Goal: Information Seeking & Learning: Find specific page/section

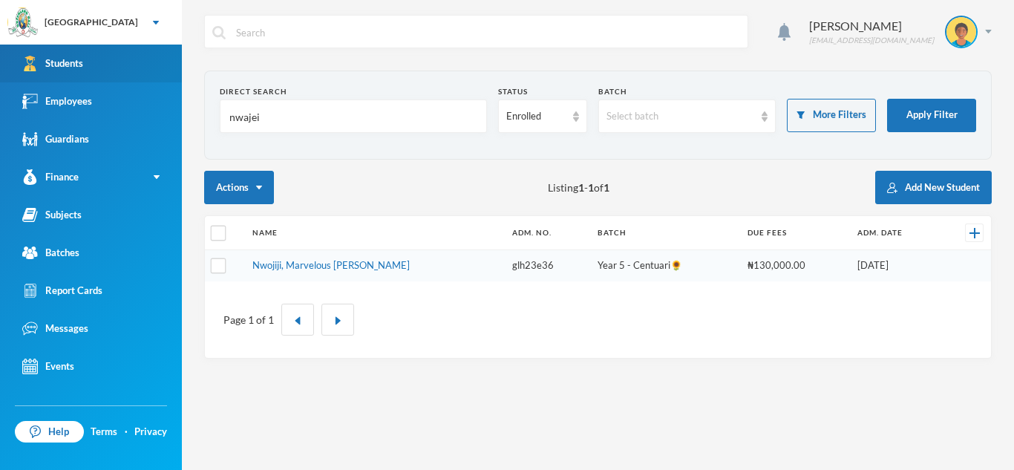
click at [88, 53] on link "Students" at bounding box center [91, 64] width 182 height 38
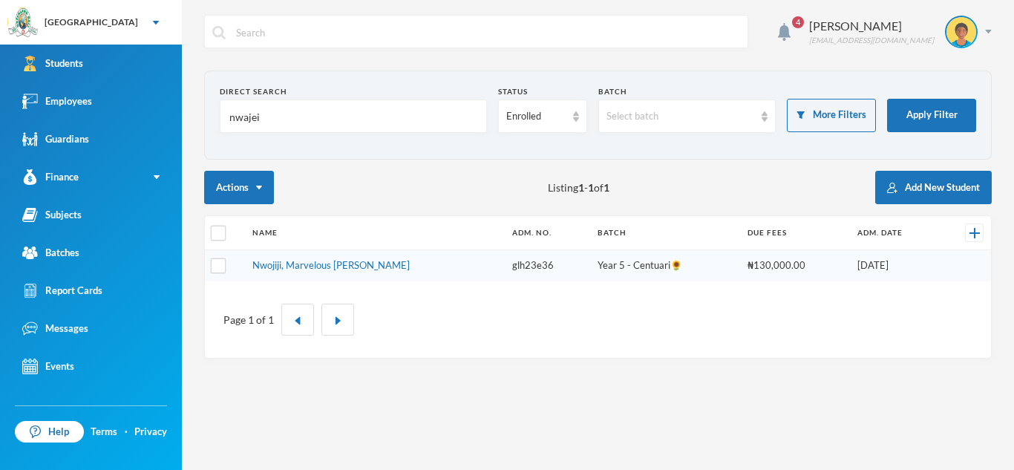
click at [353, 116] on input "nwajei" at bounding box center [353, 116] width 251 height 33
type input "n"
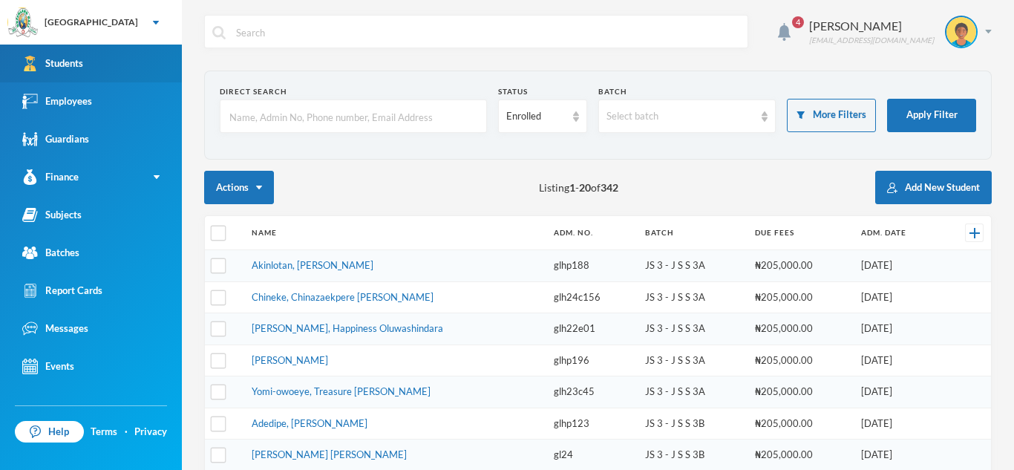
click at [126, 62] on link "Students" at bounding box center [91, 64] width 182 height 38
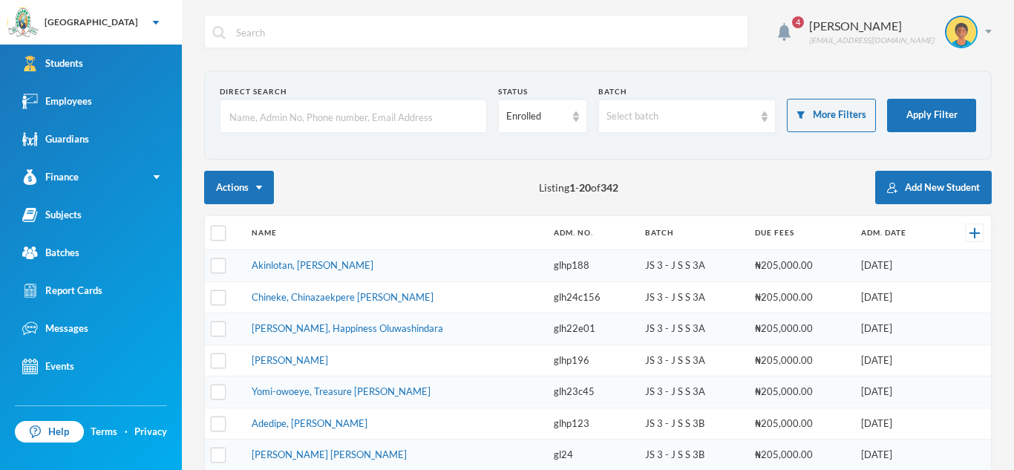
click at [246, 111] on input "text" at bounding box center [353, 116] width 251 height 33
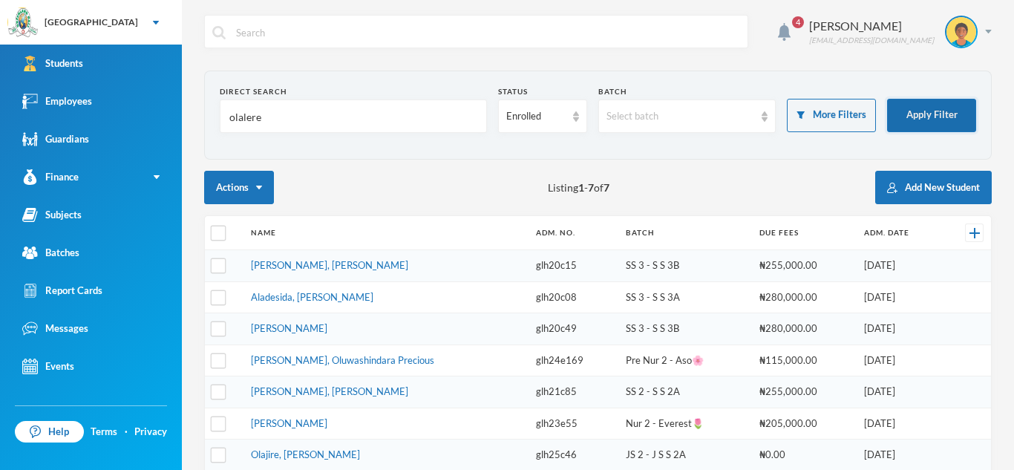
type input "olalere"
click at [923, 107] on button "Apply Filter" at bounding box center [931, 115] width 89 height 33
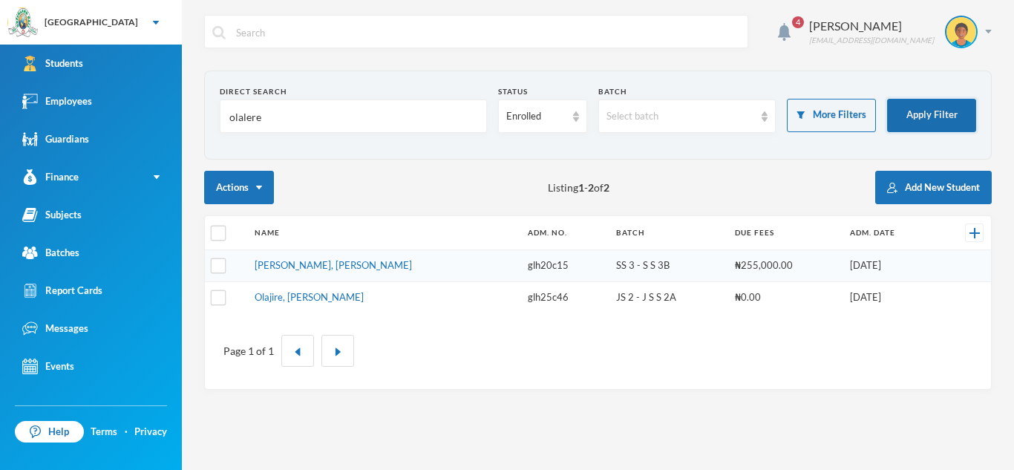
click at [924, 122] on button "Apply Filter" at bounding box center [931, 115] width 89 height 33
click at [949, 113] on button "Apply Filter" at bounding box center [931, 115] width 89 height 33
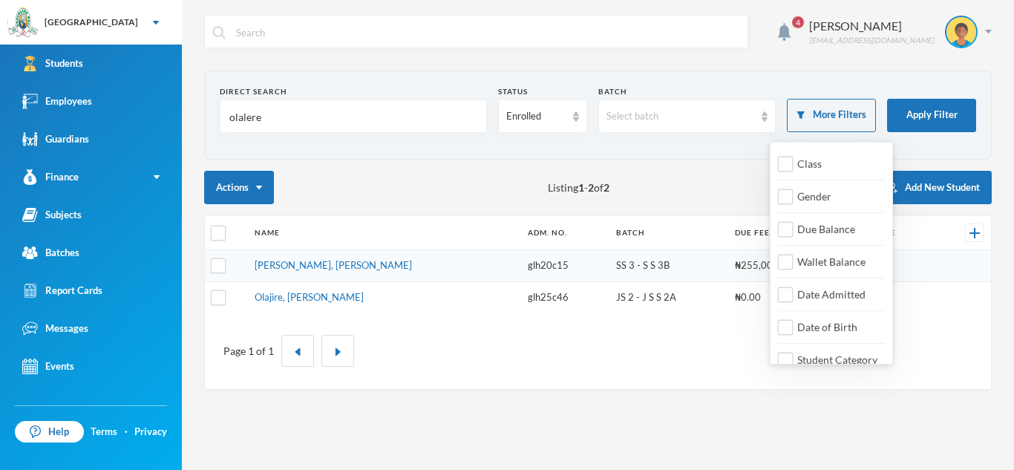
scroll to position [17, 0]
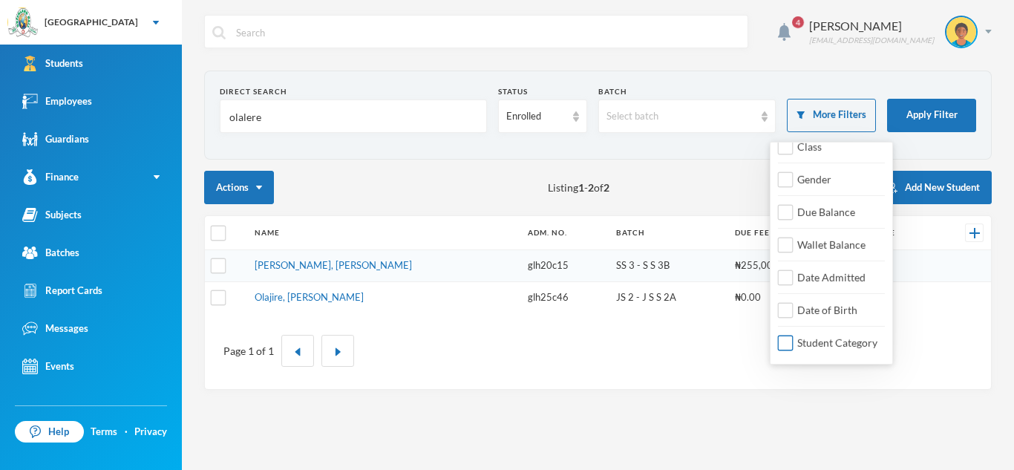
click at [779, 345] on input "Student Category" at bounding box center [786, 344] width 16 height 16
checkbox input "true"
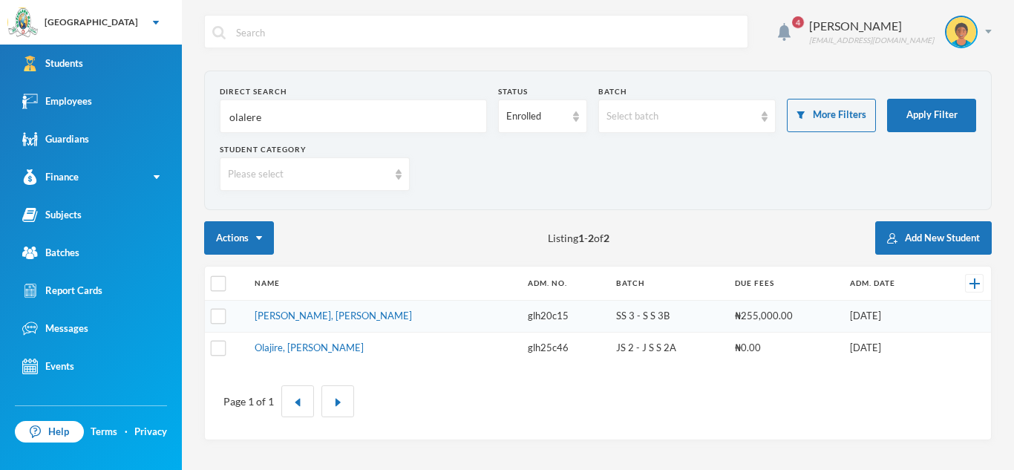
click at [394, 170] on div "Please select" at bounding box center [315, 173] width 190 height 33
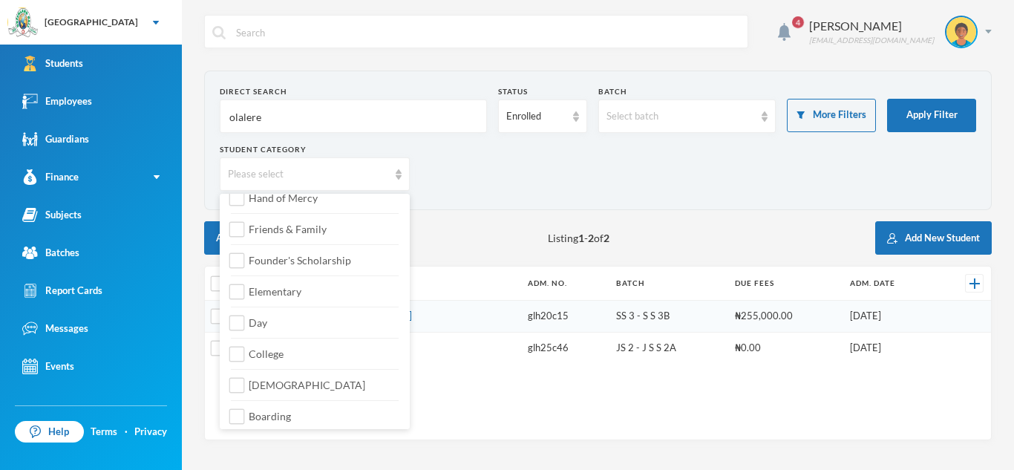
scroll to position [175, 0]
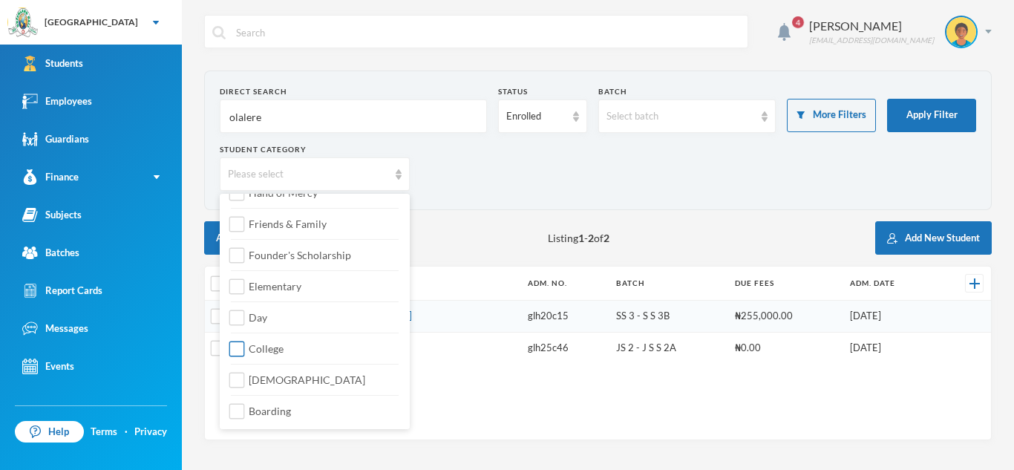
click at [243, 347] on input "College" at bounding box center [237, 349] width 16 height 16
click at [232, 350] on input "College" at bounding box center [237, 349] width 16 height 16
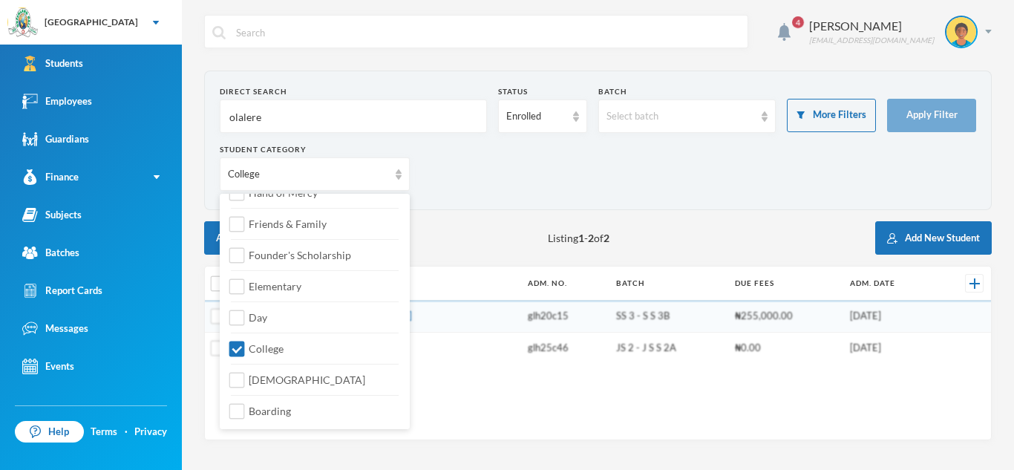
click at [481, 164] on div "Student Category College" at bounding box center [598, 173] width 756 height 58
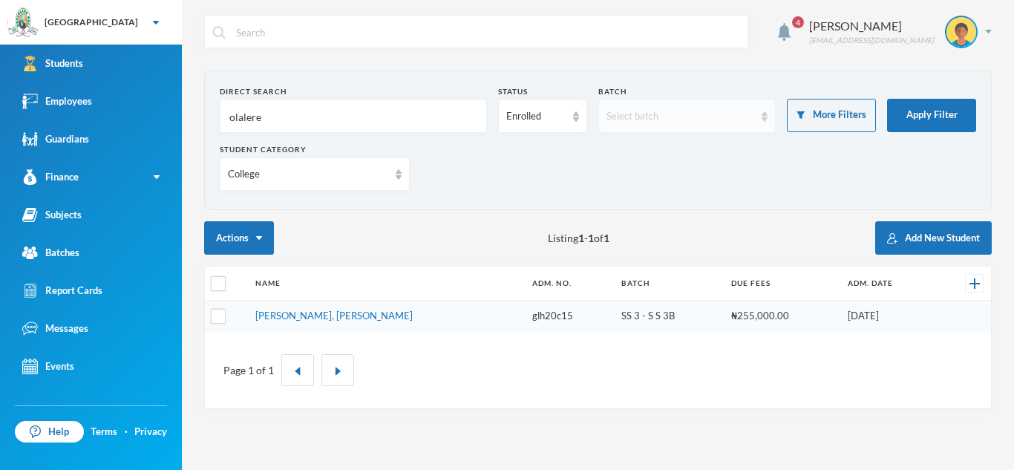
click at [768, 111] on div "Select batch" at bounding box center [687, 115] width 178 height 33
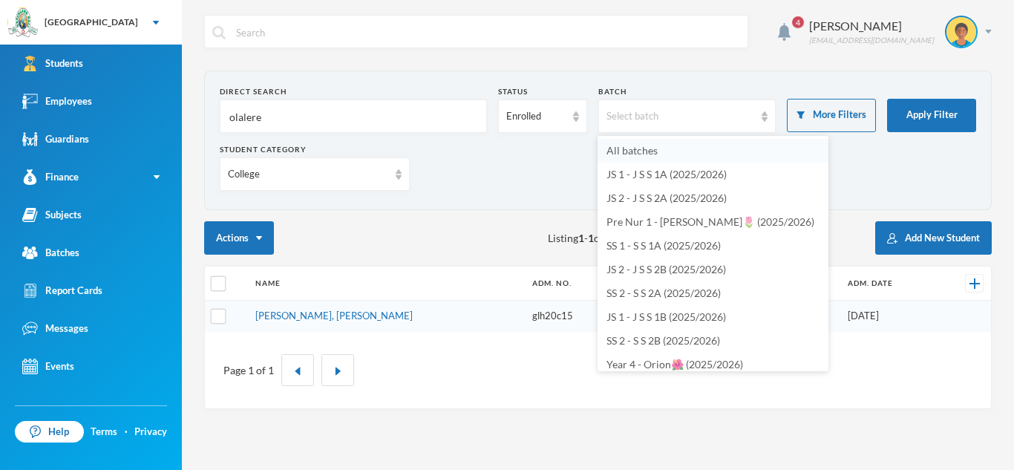
click at [655, 149] on span "All batches" at bounding box center [631, 150] width 51 height 13
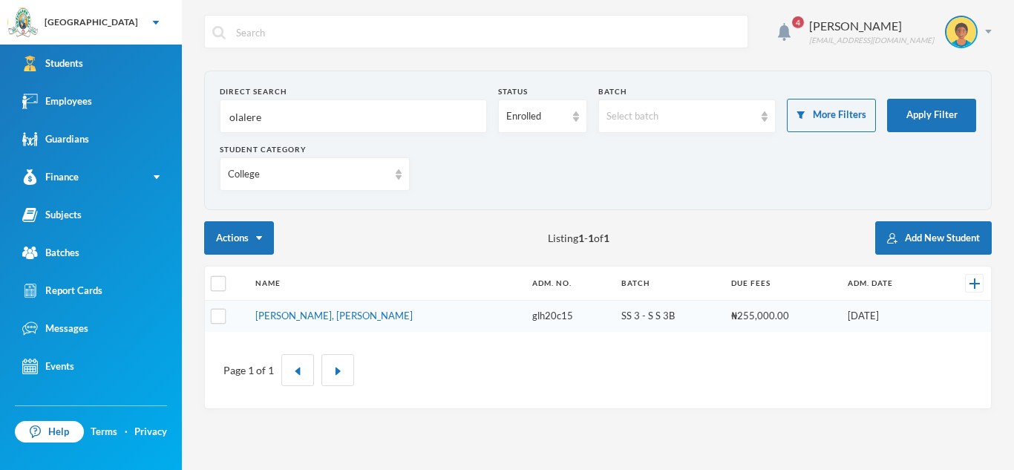
click at [397, 178] on img at bounding box center [399, 174] width 6 height 10
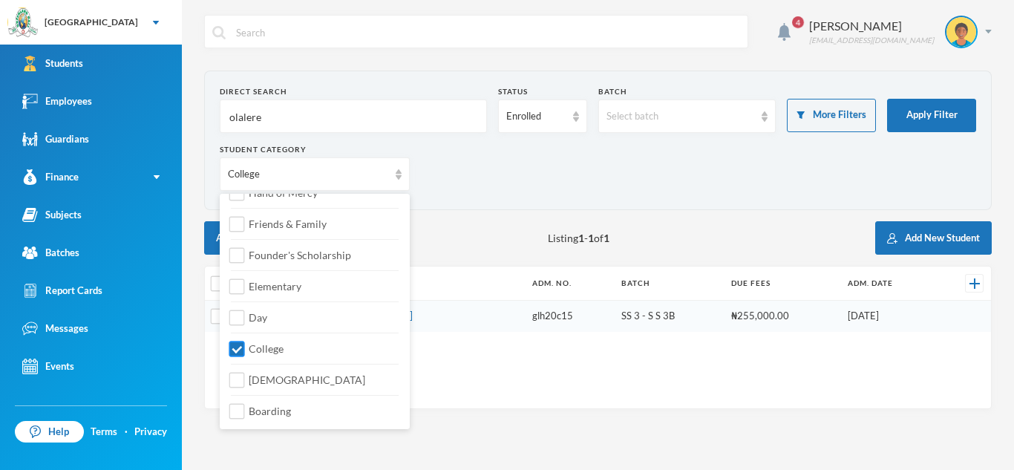
click at [233, 345] on input "College" at bounding box center [237, 349] width 16 height 16
checkbox input "false"
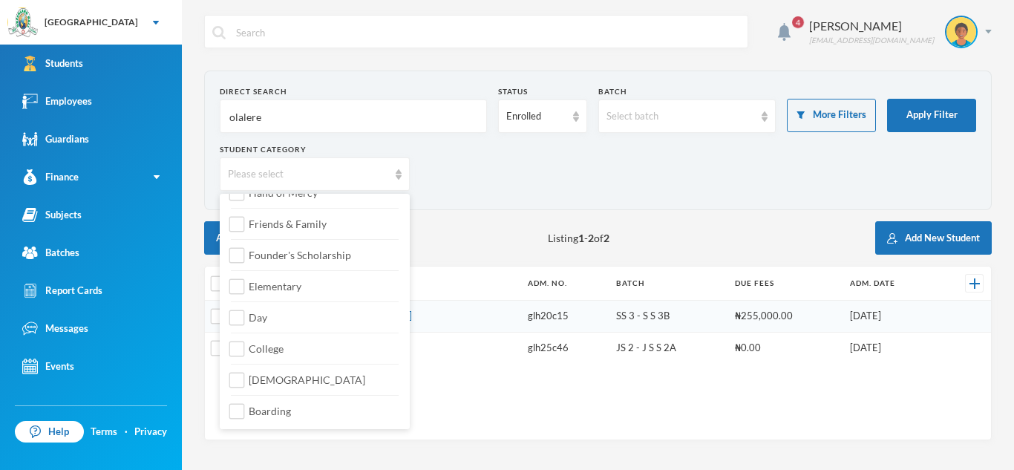
click at [396, 172] on img at bounding box center [399, 174] width 6 height 10
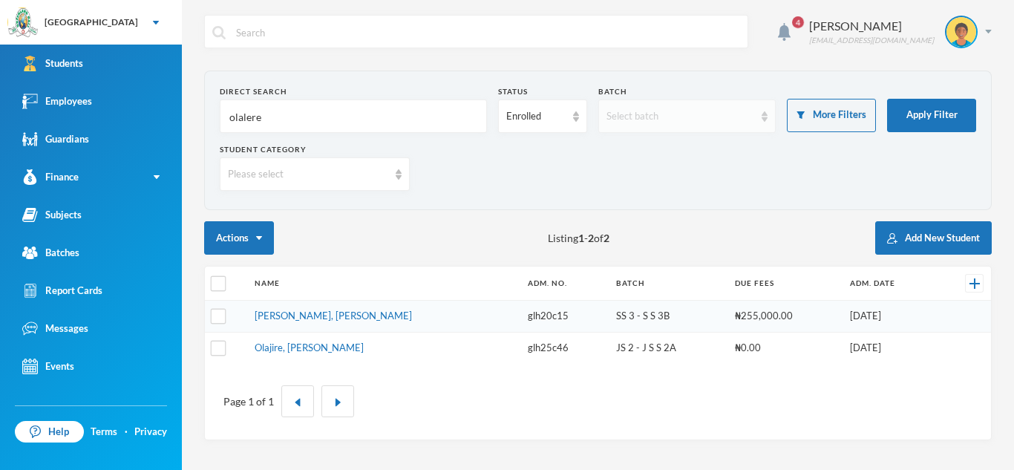
click at [762, 114] on img at bounding box center [765, 116] width 6 height 10
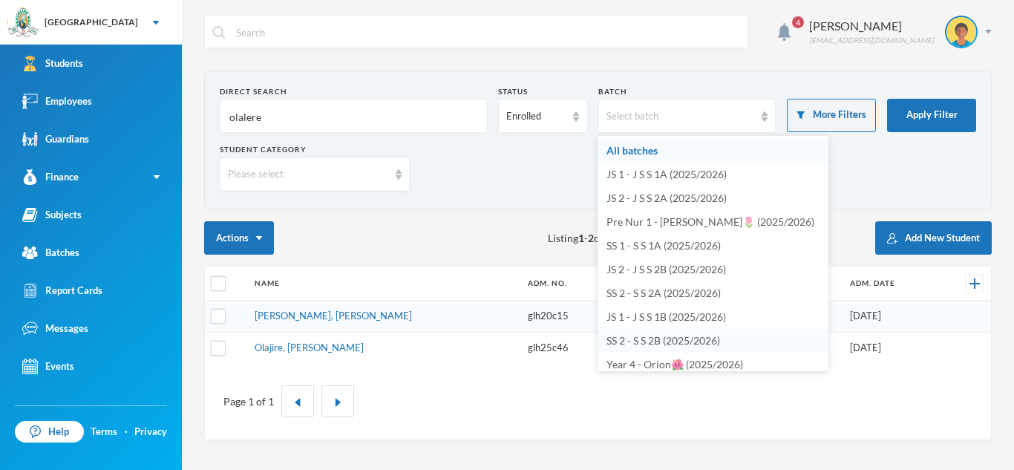
click at [689, 339] on span "SS 2 - S S 2B (2025/2026)" at bounding box center [663, 340] width 114 height 13
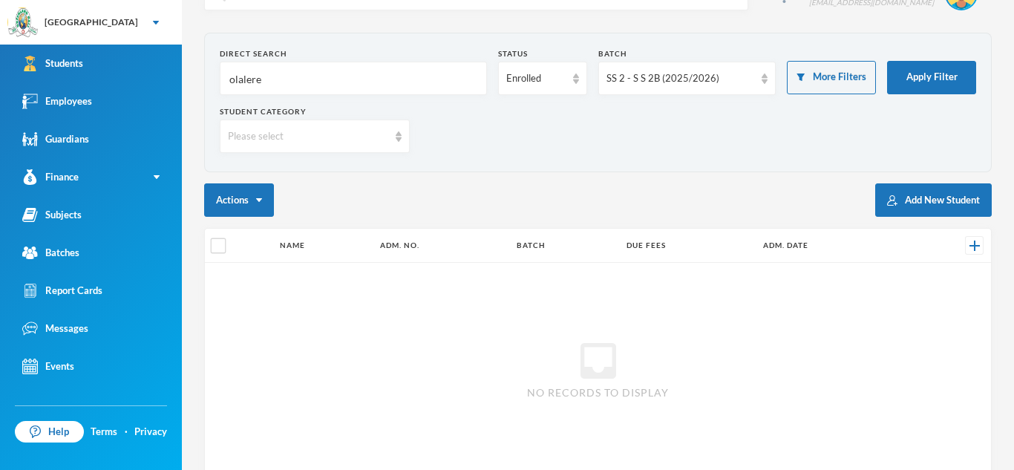
scroll to position [36, 0]
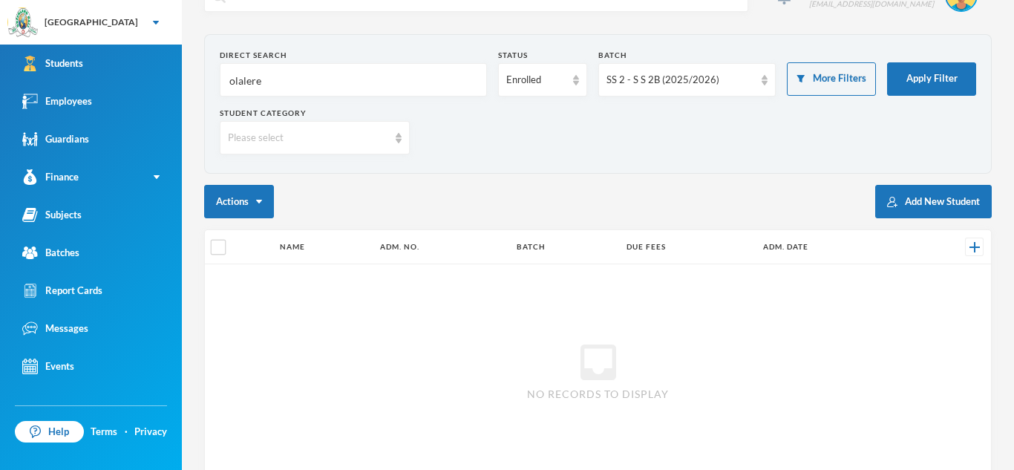
click at [397, 145] on div "Please select" at bounding box center [315, 137] width 190 height 33
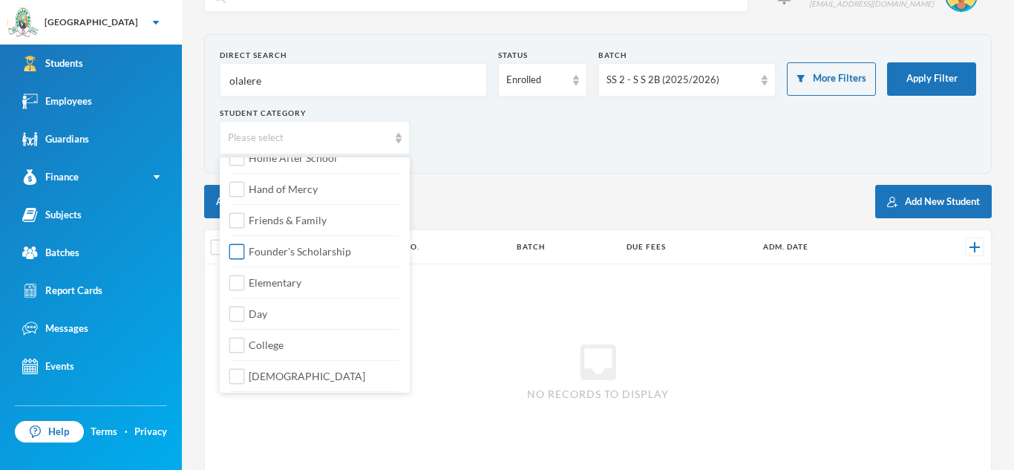
scroll to position [175, 0]
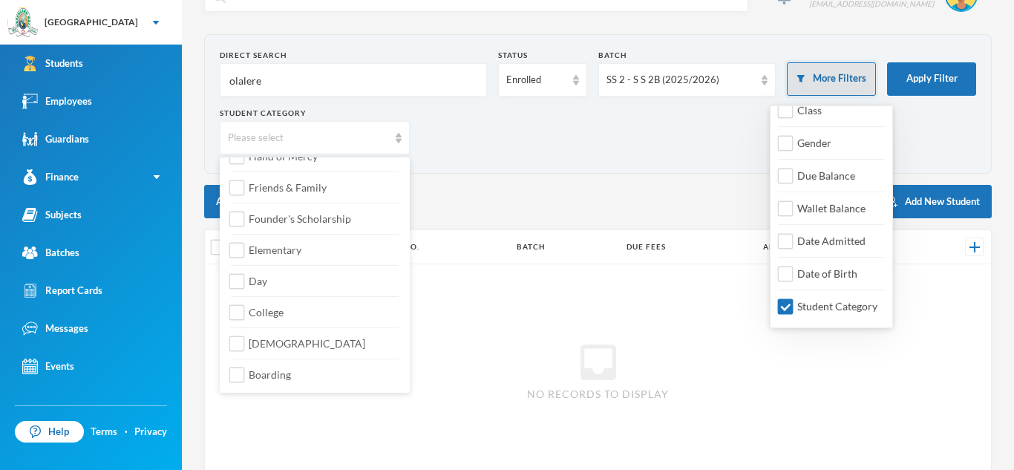
click at [831, 68] on button "More Filters" at bounding box center [831, 78] width 89 height 33
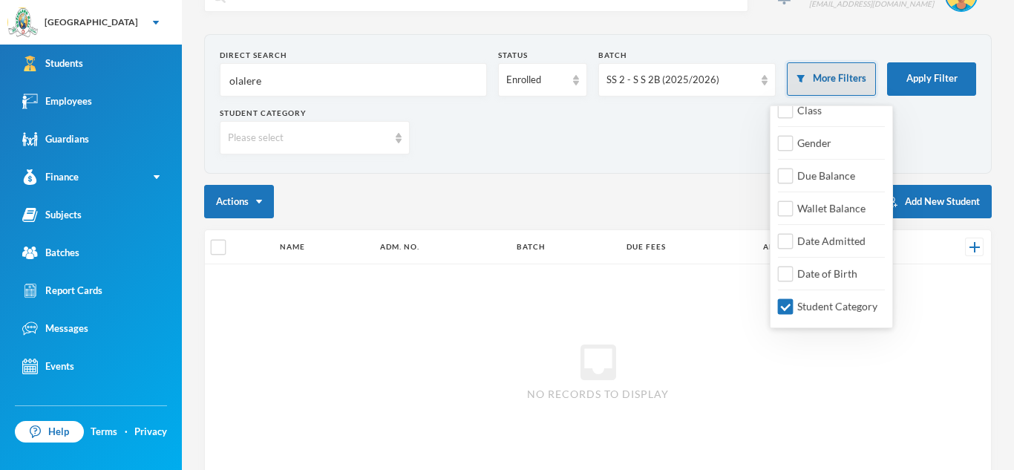
click at [820, 82] on button "More Filters" at bounding box center [831, 78] width 89 height 33
click at [788, 304] on input "Student Category" at bounding box center [786, 307] width 16 height 16
checkbox input "false"
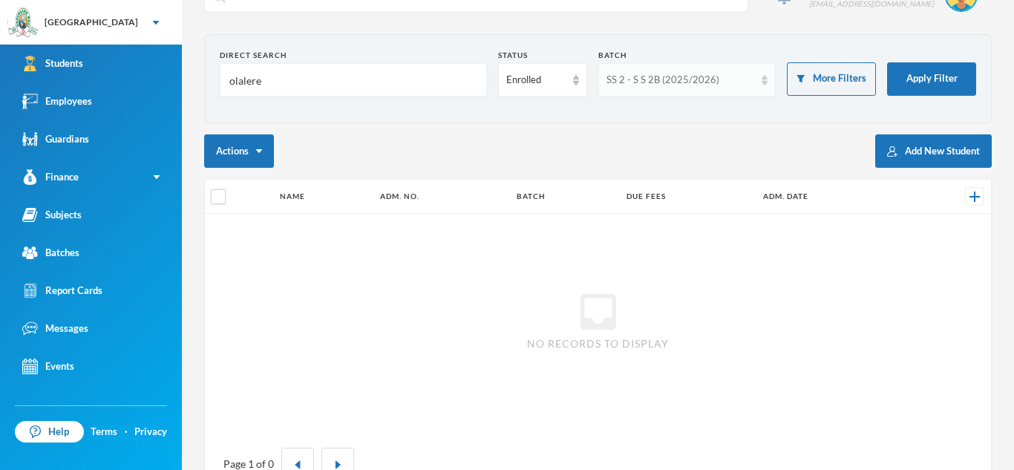
click at [764, 78] on img at bounding box center [765, 80] width 6 height 10
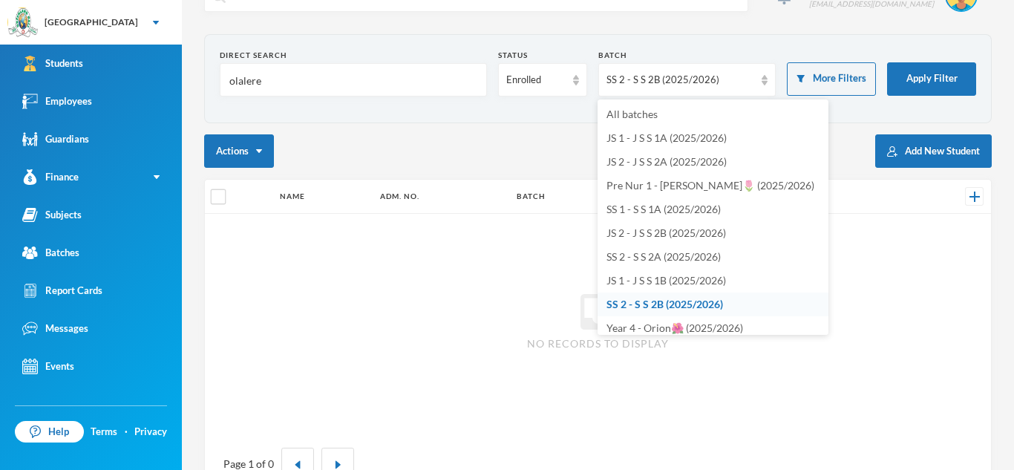
click at [701, 303] on span "SS 2 - S S 2B (2025/2026)" at bounding box center [664, 304] width 117 height 13
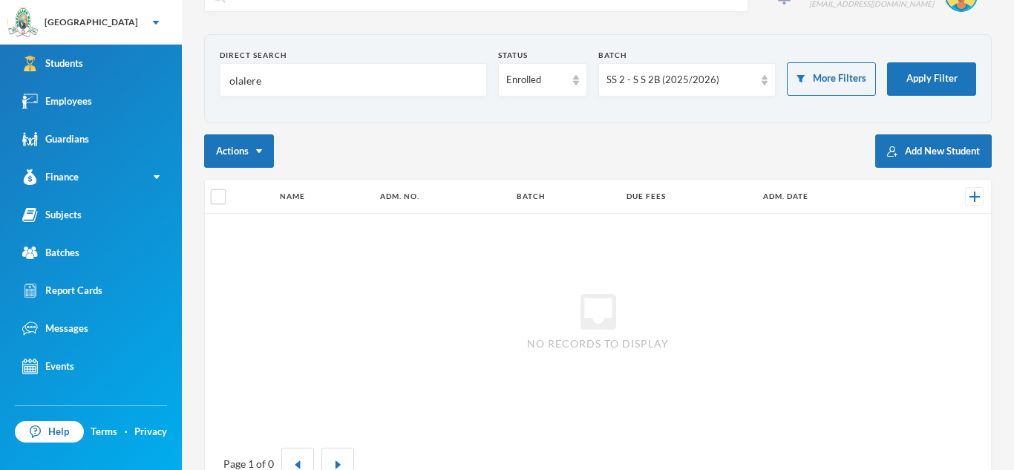
click at [261, 84] on input "olalere" at bounding box center [353, 80] width 251 height 33
type input "o"
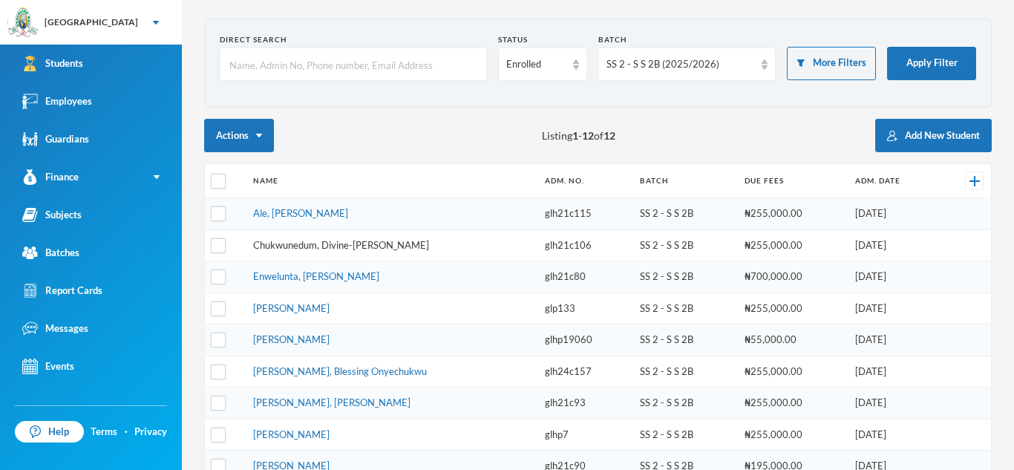
scroll to position [48, 0]
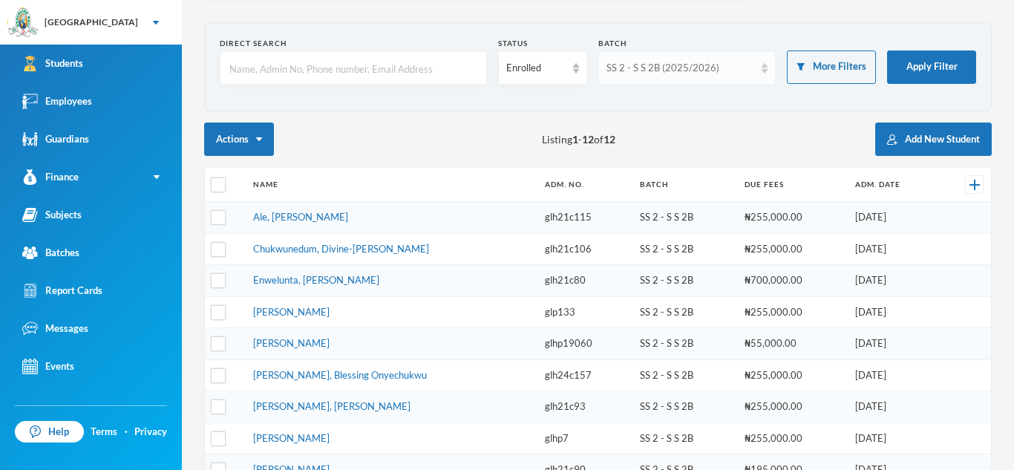
click at [764, 70] on img at bounding box center [765, 68] width 6 height 10
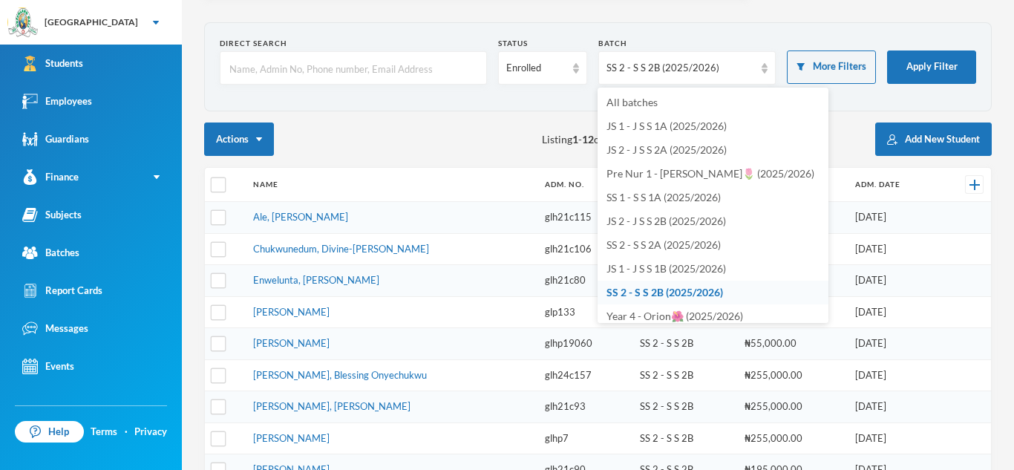
click at [672, 289] on span "SS 2 - S S 2B (2025/2026)" at bounding box center [664, 292] width 117 height 13
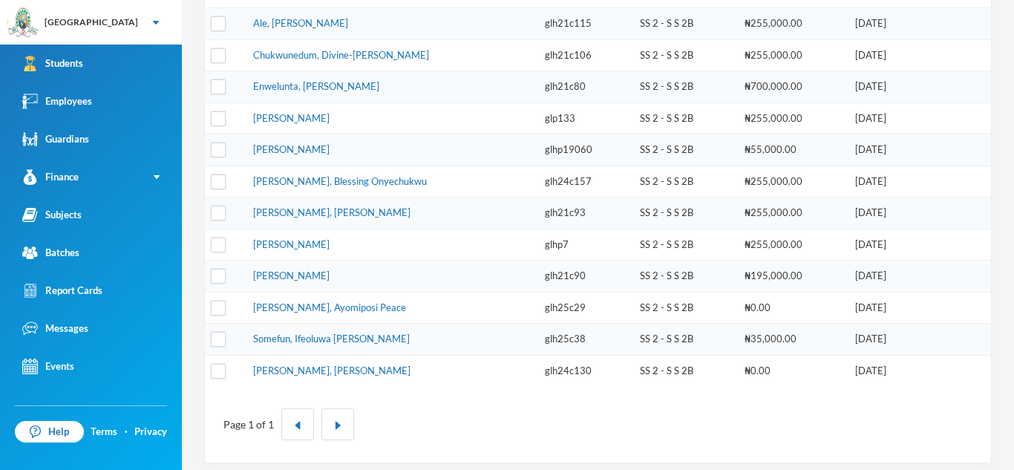
scroll to position [250, 0]
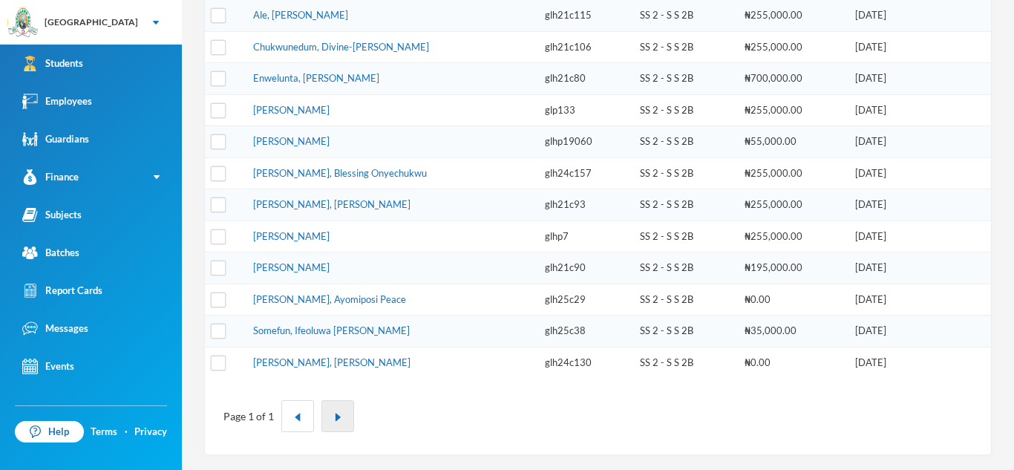
click at [336, 417] on img "button" at bounding box center [337, 417] width 9 height 9
click at [291, 413] on button "button" at bounding box center [297, 416] width 33 height 32
click at [324, 413] on button "button" at bounding box center [337, 416] width 33 height 32
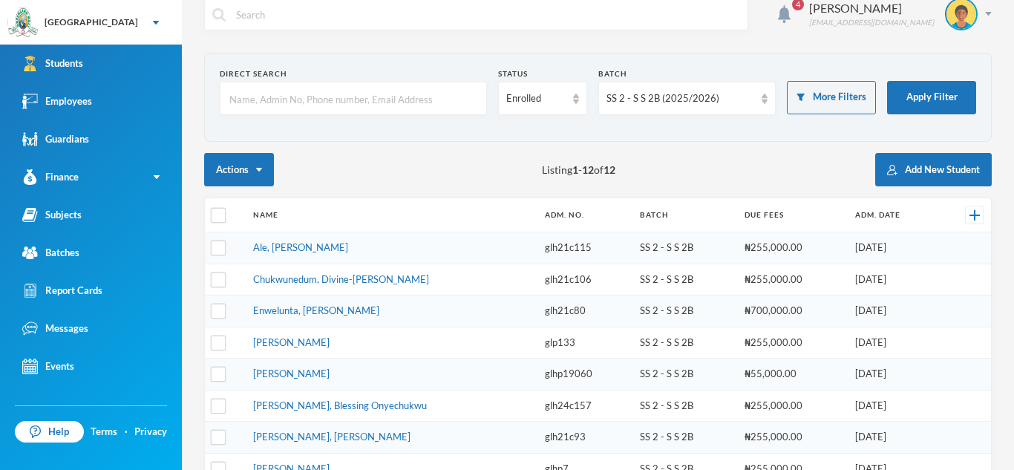
scroll to position [0, 0]
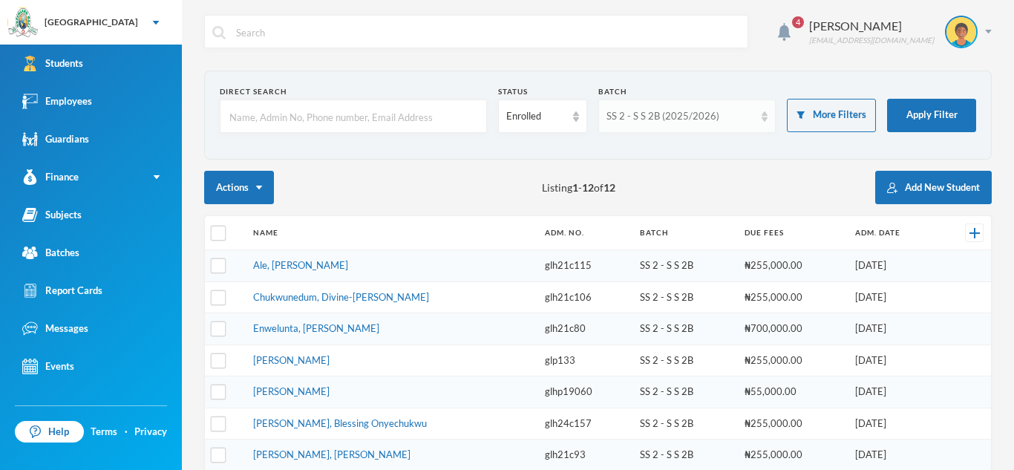
click at [733, 120] on div "SS 2 - S S 2B (2025/2026)" at bounding box center [680, 116] width 148 height 15
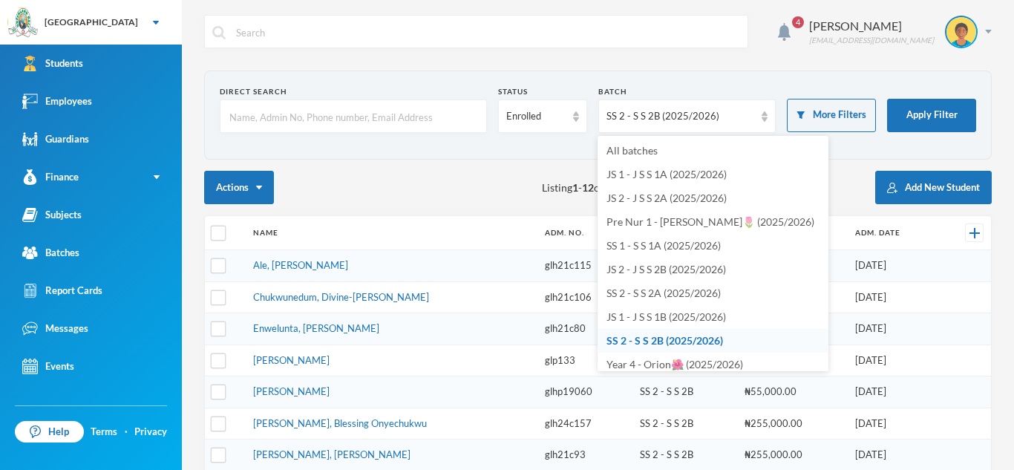
click at [713, 338] on span "SS 2 - S S 2B (2025/2026)" at bounding box center [664, 340] width 117 height 13
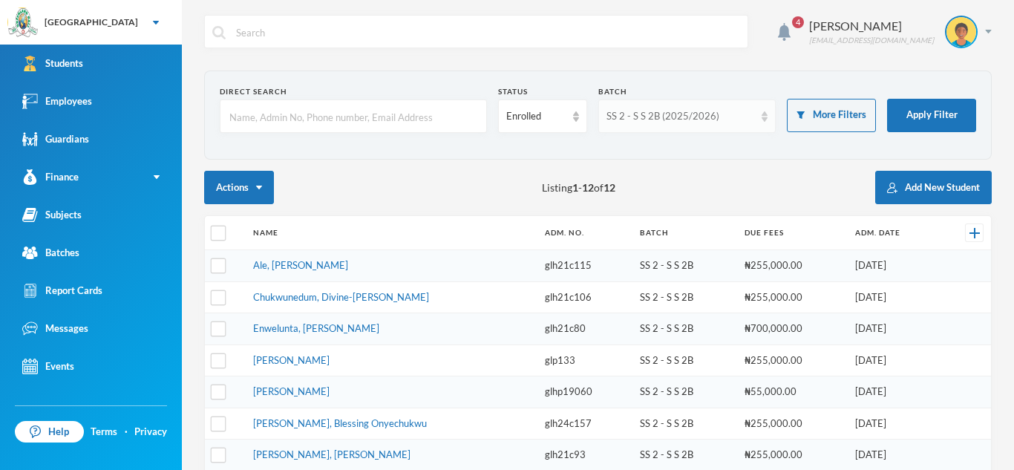
click at [761, 122] on div "SS 2 - S S 2B (2025/2026)" at bounding box center [687, 115] width 178 height 33
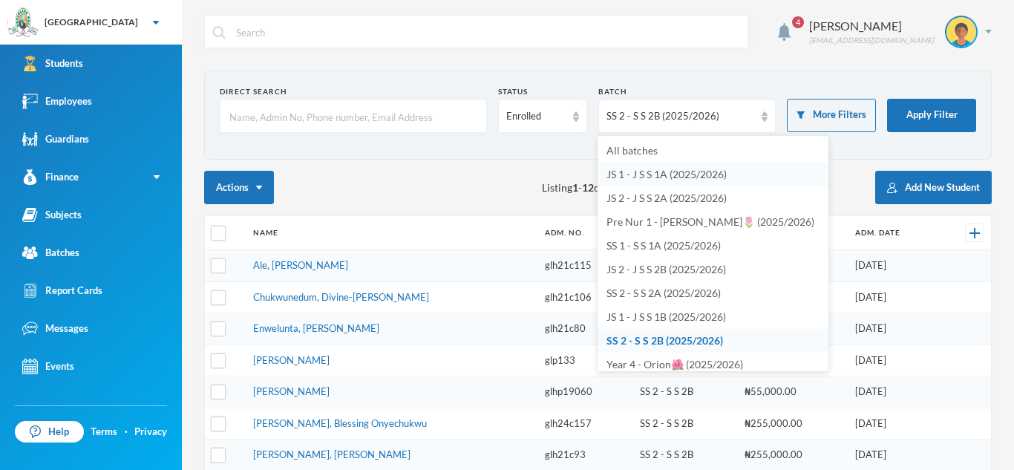
click at [701, 170] on span "JS 1 - J S S 1A (2025/2026)" at bounding box center [666, 174] width 120 height 13
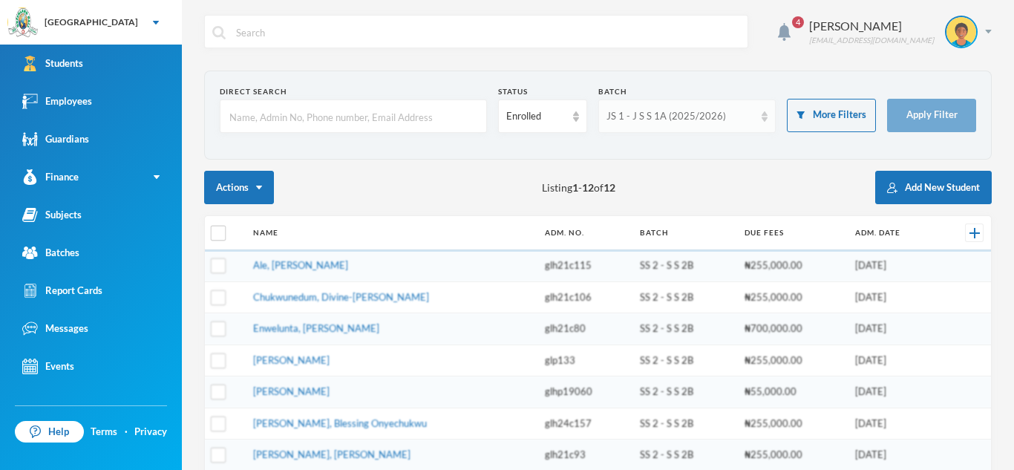
click at [763, 115] on img at bounding box center [765, 116] width 6 height 10
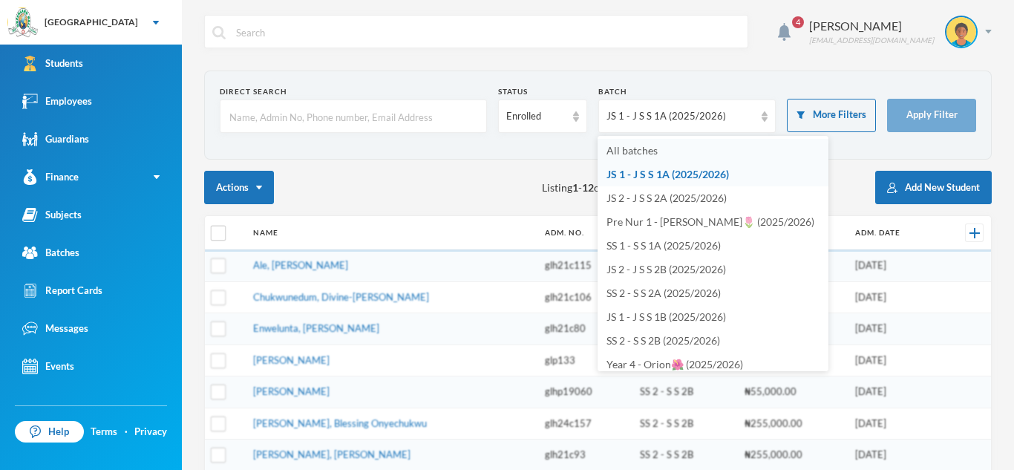
click at [675, 155] on li "All batches" at bounding box center [713, 151] width 231 height 24
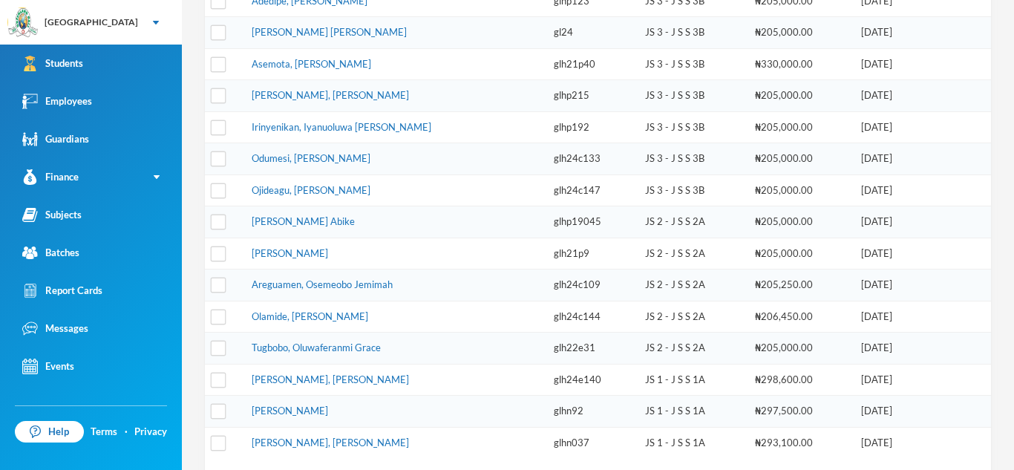
scroll to position [425, 0]
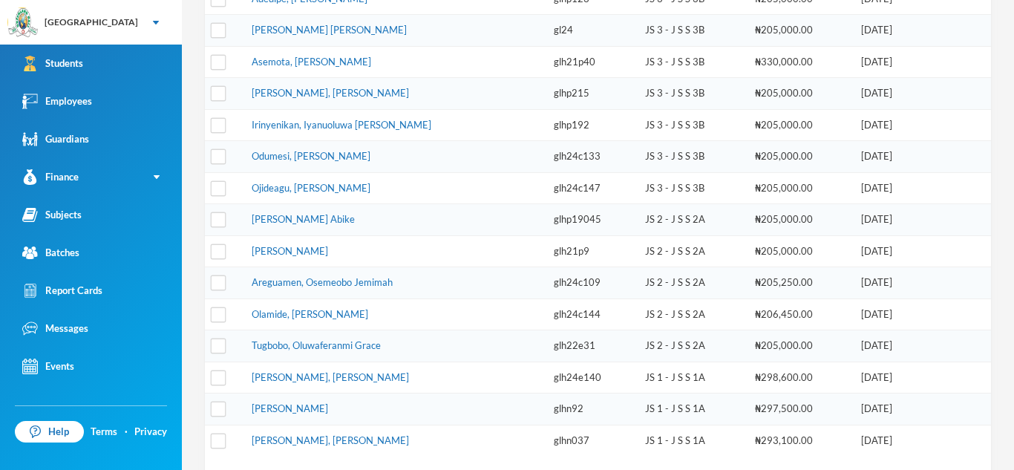
click at [675, 155] on td "JS 3 - J S S 3B" at bounding box center [693, 157] width 110 height 32
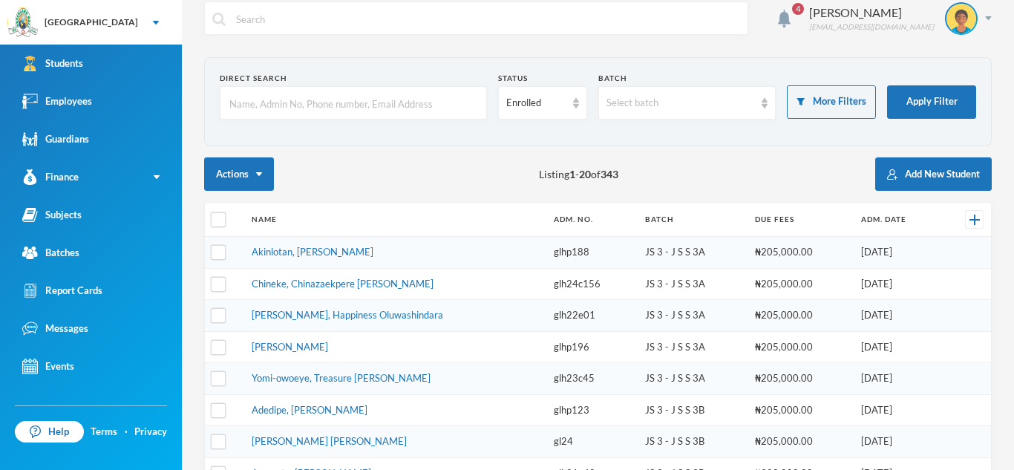
scroll to position [0, 0]
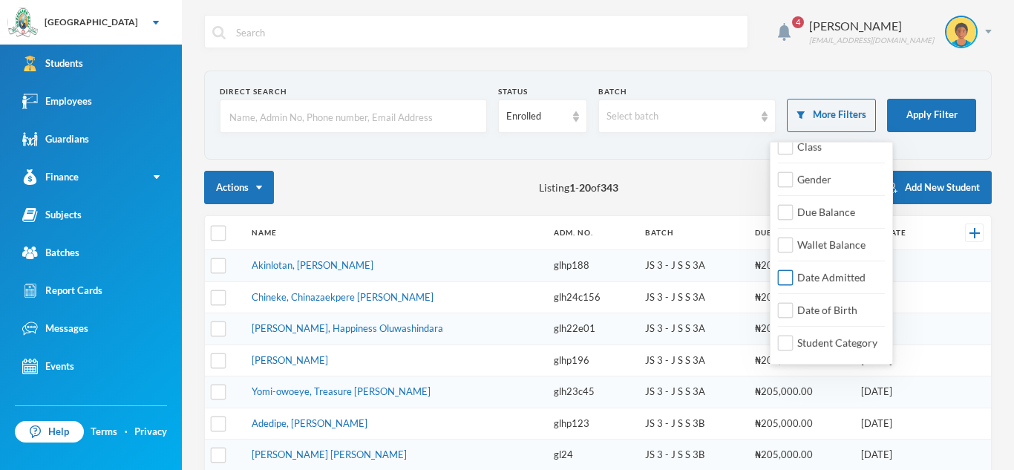
click at [785, 284] on input "Date Admitted" at bounding box center [786, 278] width 16 height 16
checkbox input "true"
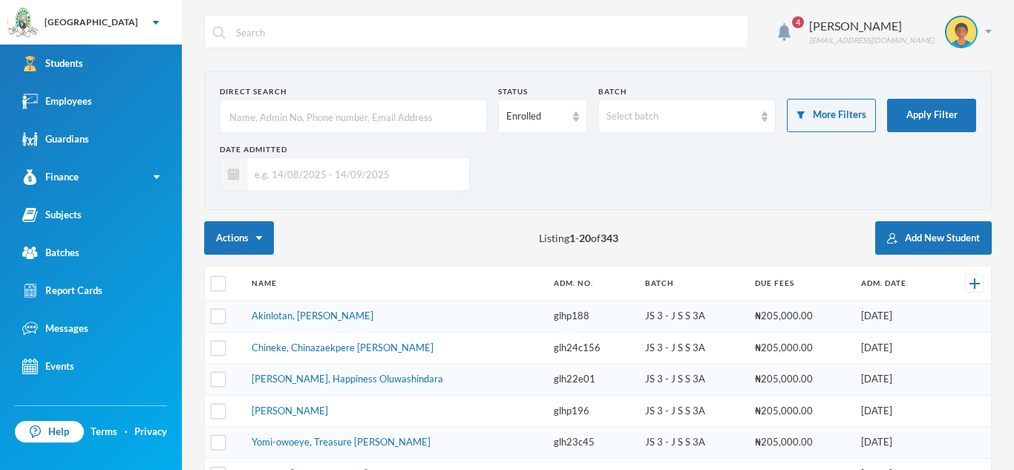
click at [714, 203] on section "Direct Search Status Enrolled Batch Select batch More Filters Apply Filter Date…" at bounding box center [598, 141] width 788 height 140
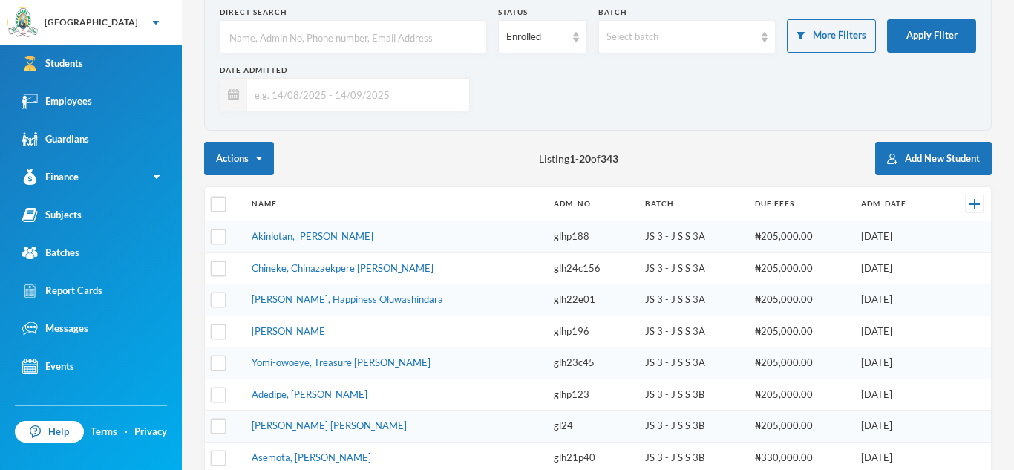
scroll to position [79, 0]
click at [380, 91] on input "text" at bounding box center [354, 95] width 215 height 33
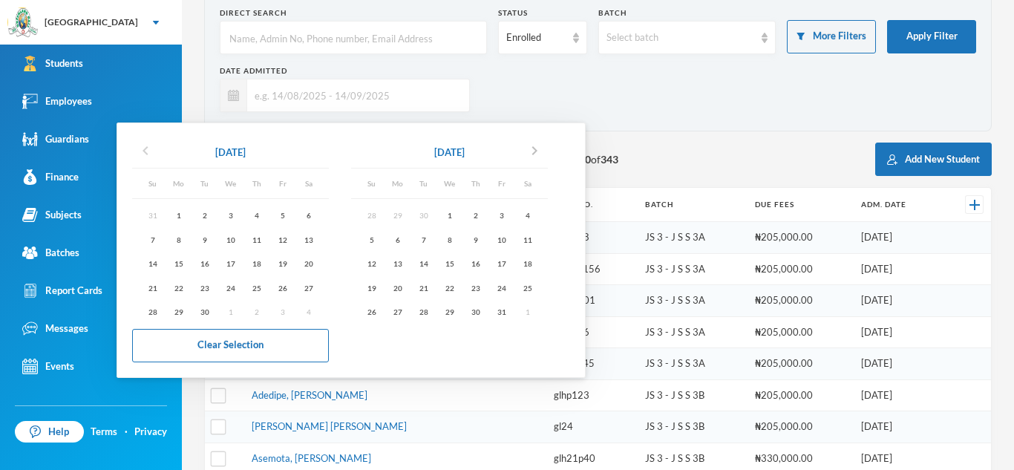
click at [141, 142] on icon "chevron_left" at bounding box center [146, 151] width 18 height 18
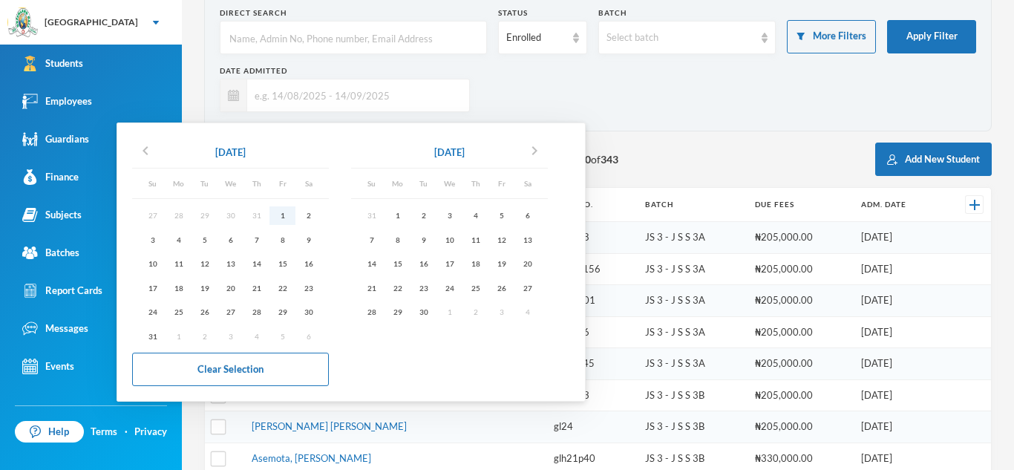
click at [282, 215] on div "1" at bounding box center [282, 215] width 26 height 19
click at [377, 261] on div "14" at bounding box center [372, 264] width 26 height 19
type input "01/08/2025 - 14/09/2025"
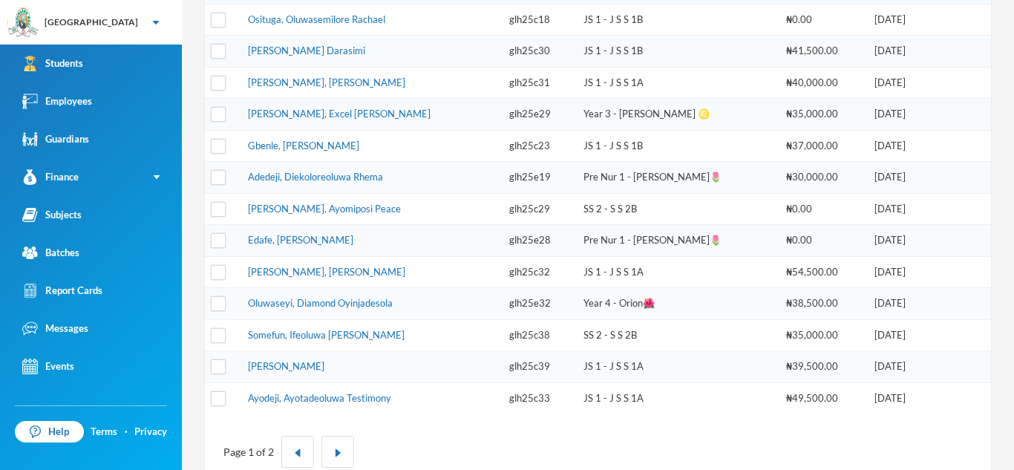
scroll to position [553, 0]
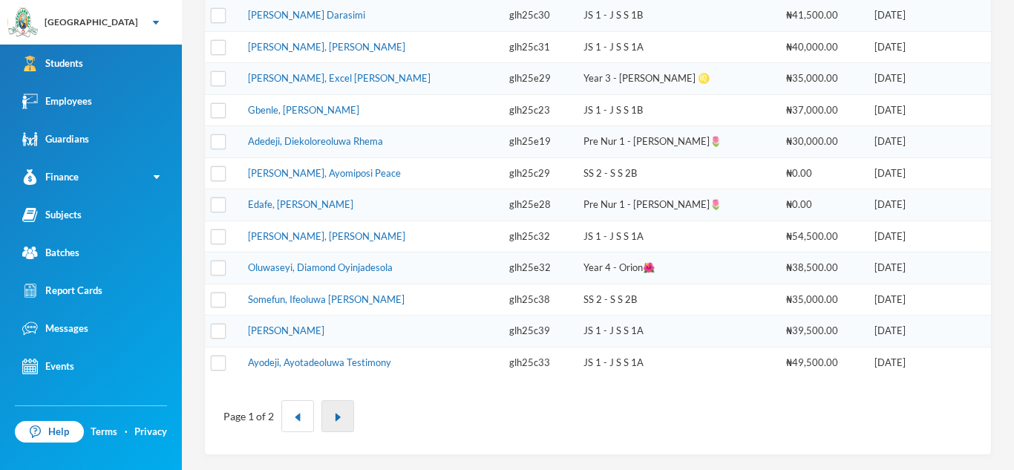
click at [338, 418] on img "button" at bounding box center [337, 417] width 9 height 9
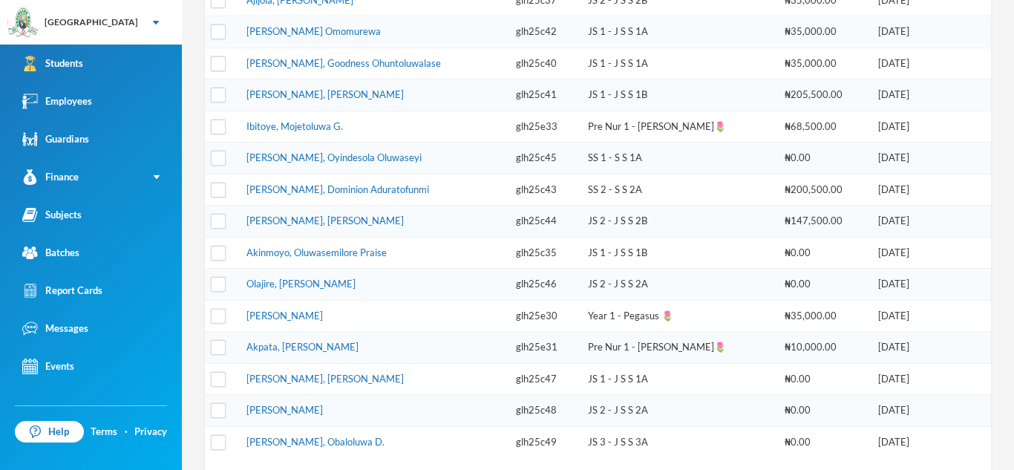
scroll to position [490, 0]
